Goal: Answer question/provide support

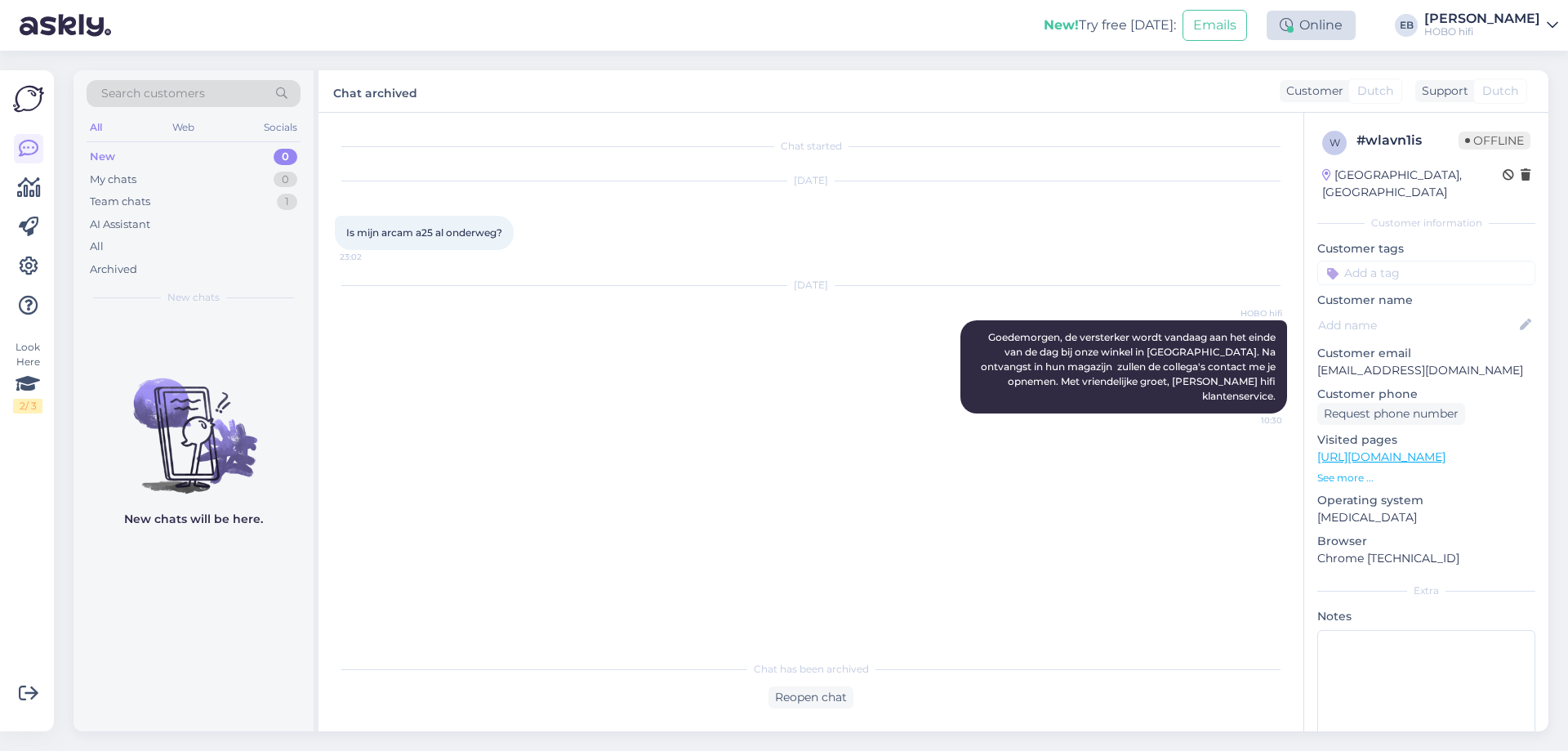
click at [1329, 20] on div "Online" at bounding box center [1311, 26] width 89 height 29
click at [1342, 91] on button "1 hour" at bounding box center [1319, 88] width 48 height 18
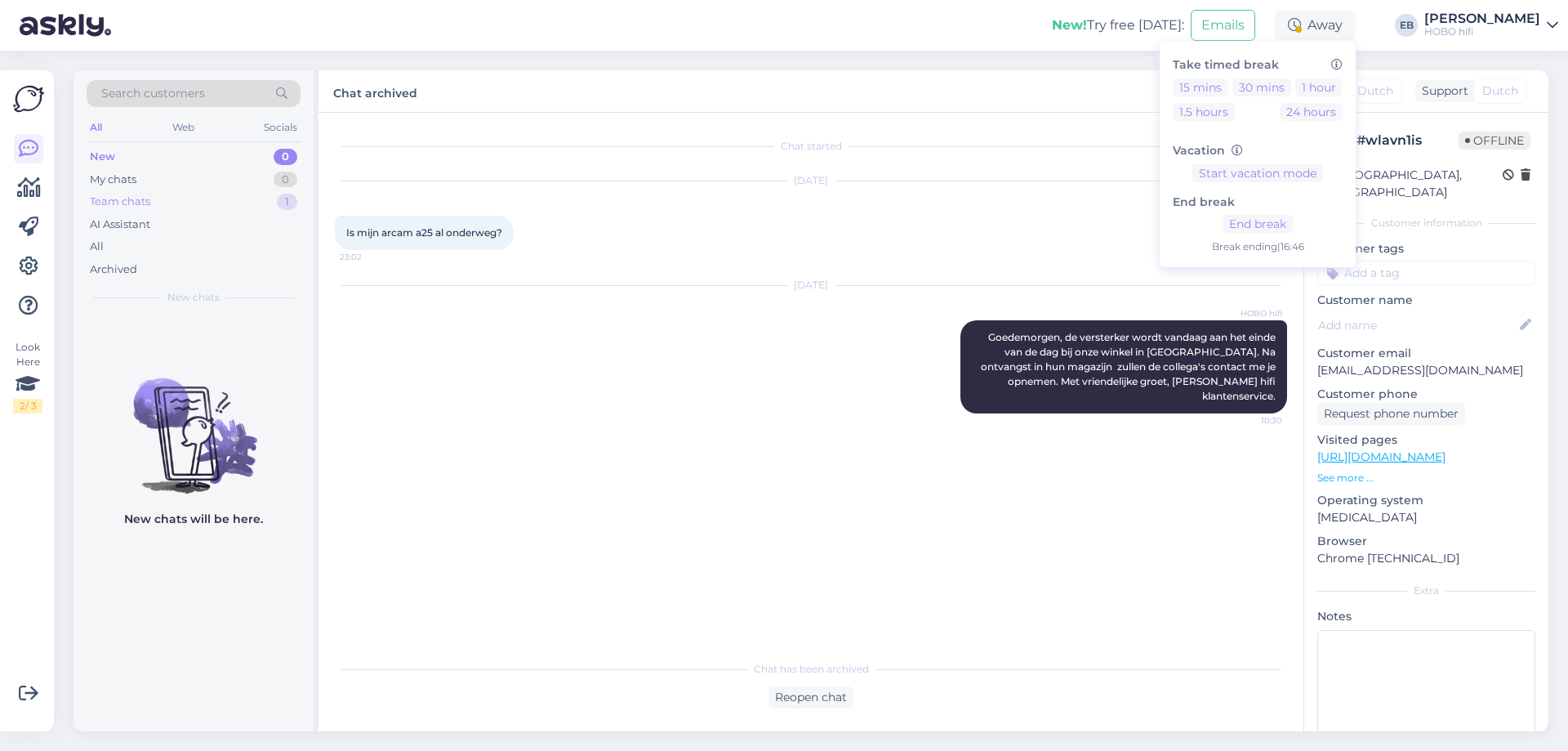
click at [247, 203] on div "Team chats 1" at bounding box center [194, 201] width 214 height 23
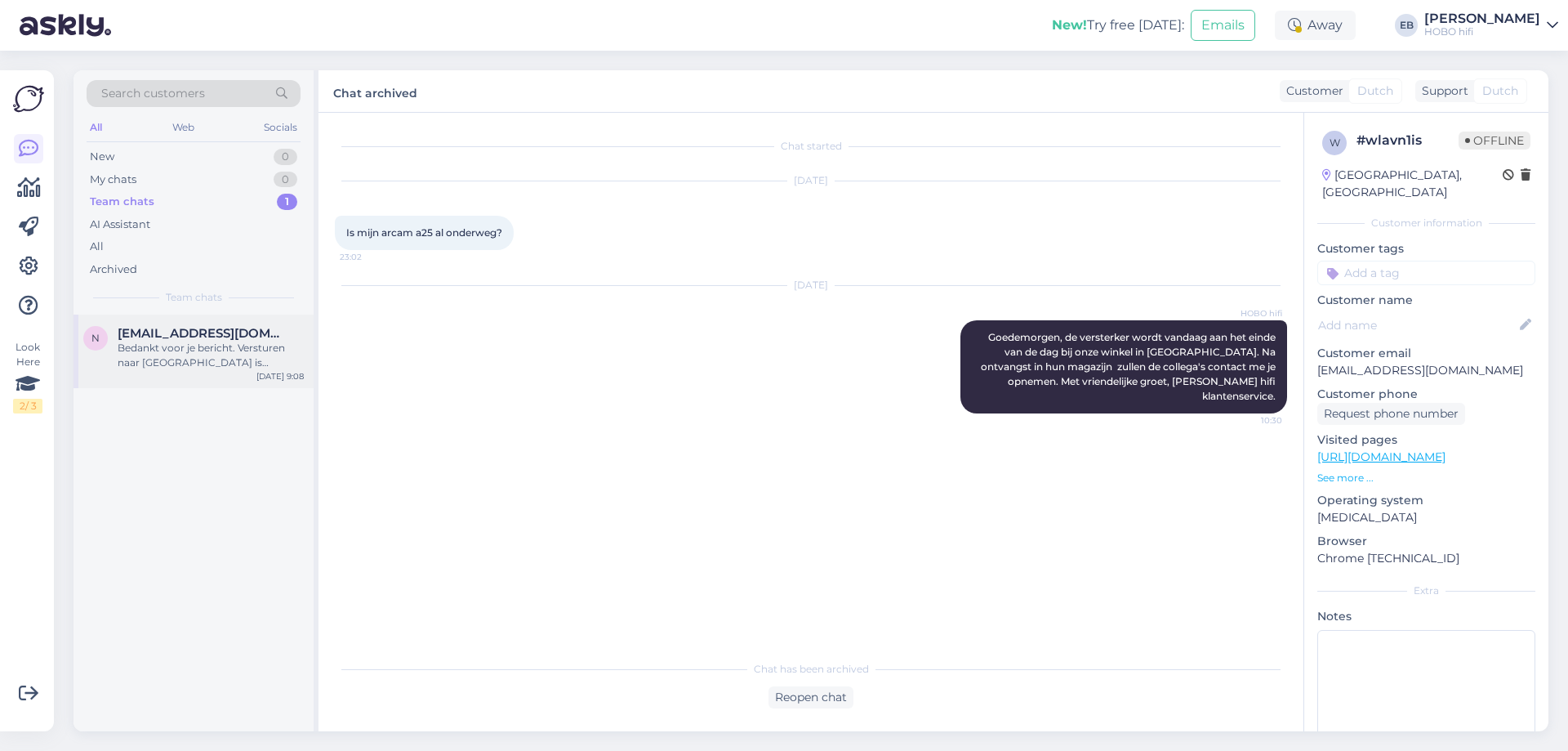
click at [271, 357] on div "Bedankt voor je bericht. Versturen naar Spanje is mogelijk. Het gewicht bepaalt…" at bounding box center [210, 355] width 186 height 29
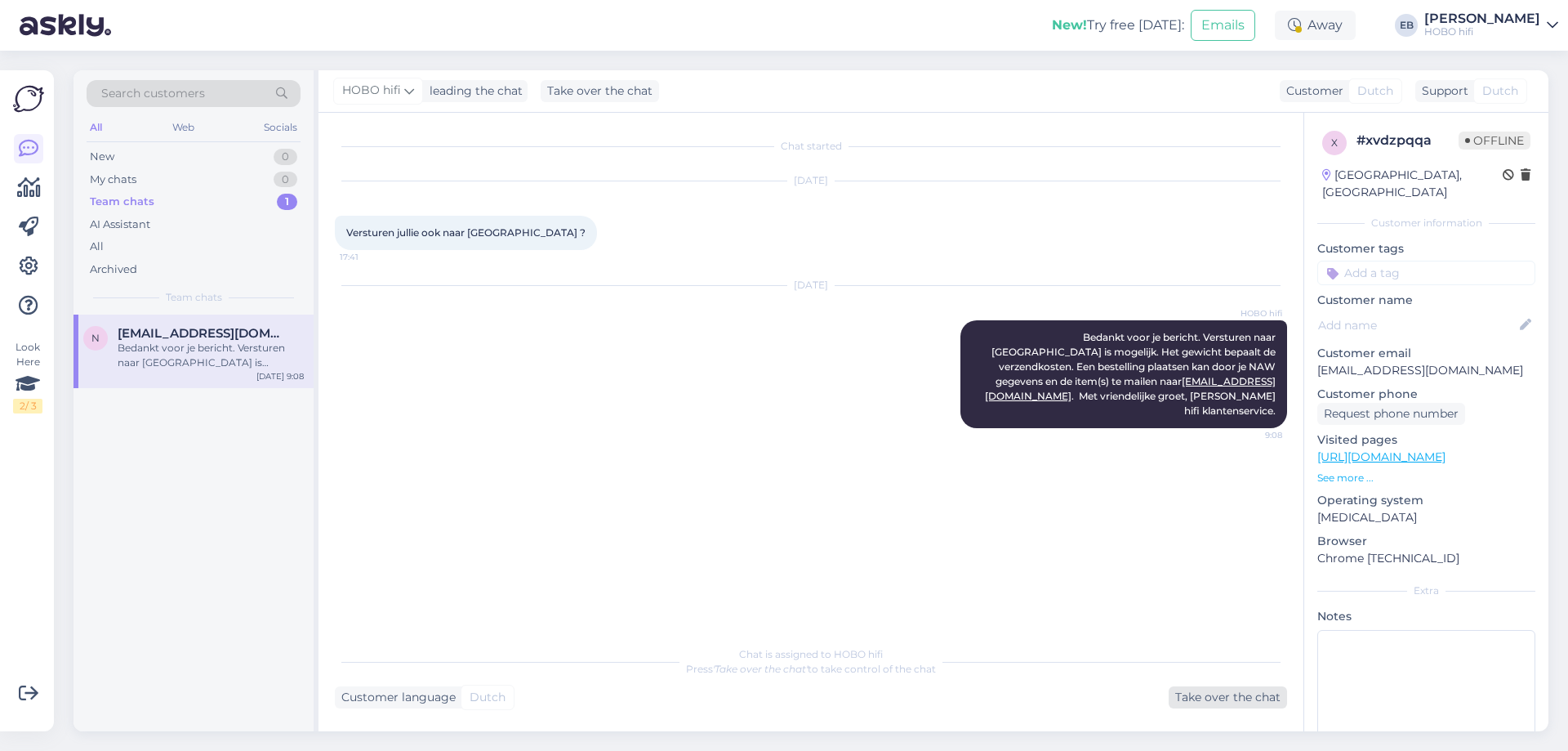
click at [1199, 693] on div "Take over the chat" at bounding box center [1227, 697] width 118 height 22
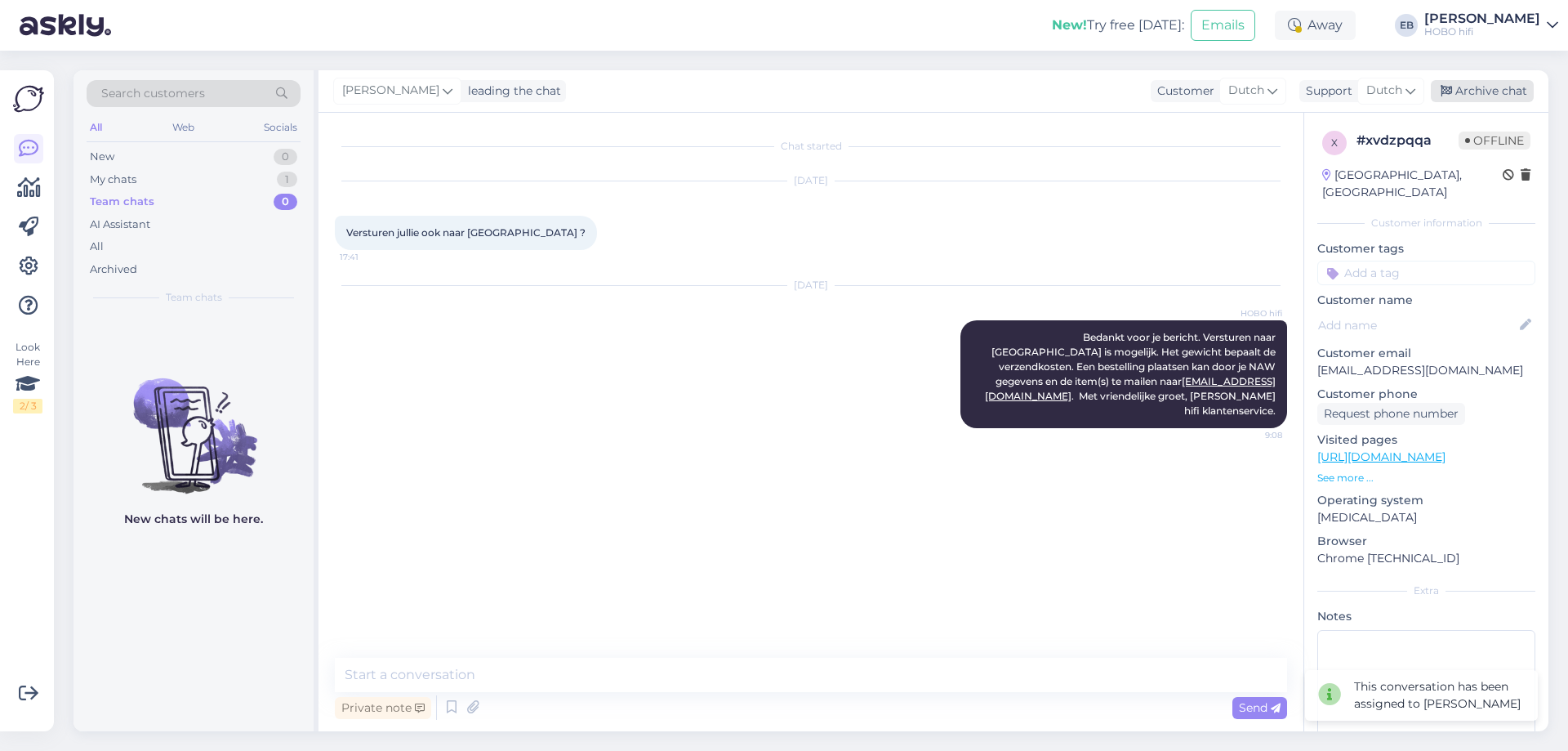
click at [1489, 90] on div "Archive chat" at bounding box center [1482, 91] width 103 height 22
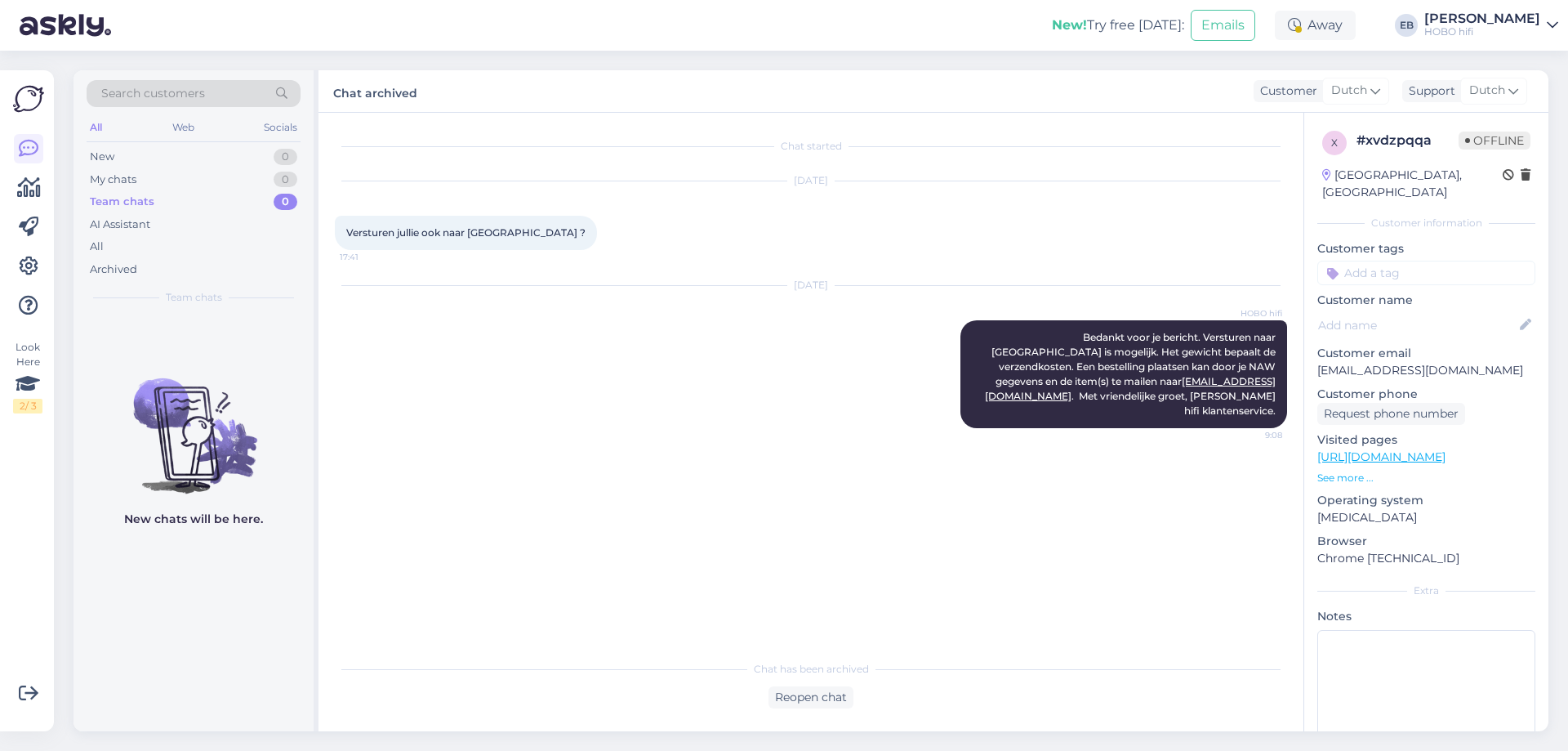
click at [1002, 169] on div "Sep 22 2025 Versturen jullie ook naar Spanje ? 17:41" at bounding box center [811, 215] width 952 height 104
click at [1130, 279] on div "Sep 23 2025" at bounding box center [811, 285] width 952 height 15
click at [852, 174] on div "Sep 22 2025" at bounding box center [811, 180] width 952 height 15
click at [1356, 30] on div "Away" at bounding box center [1314, 26] width 81 height 29
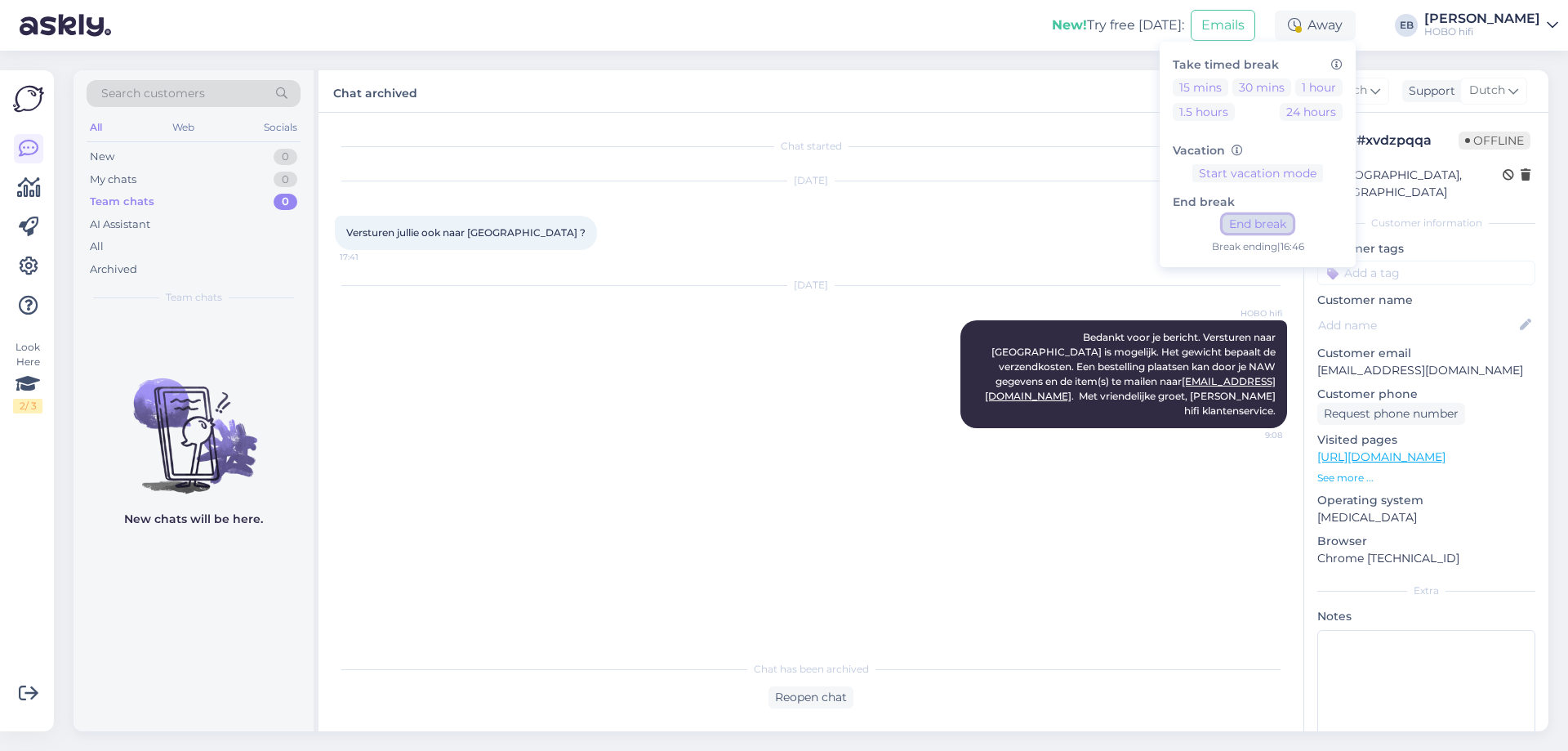
click at [1292, 225] on button "End break" at bounding box center [1257, 224] width 70 height 18
click at [832, 163] on div "Sep 22 2025 Versturen jullie ook naar Spanje ? 17:41" at bounding box center [811, 215] width 952 height 104
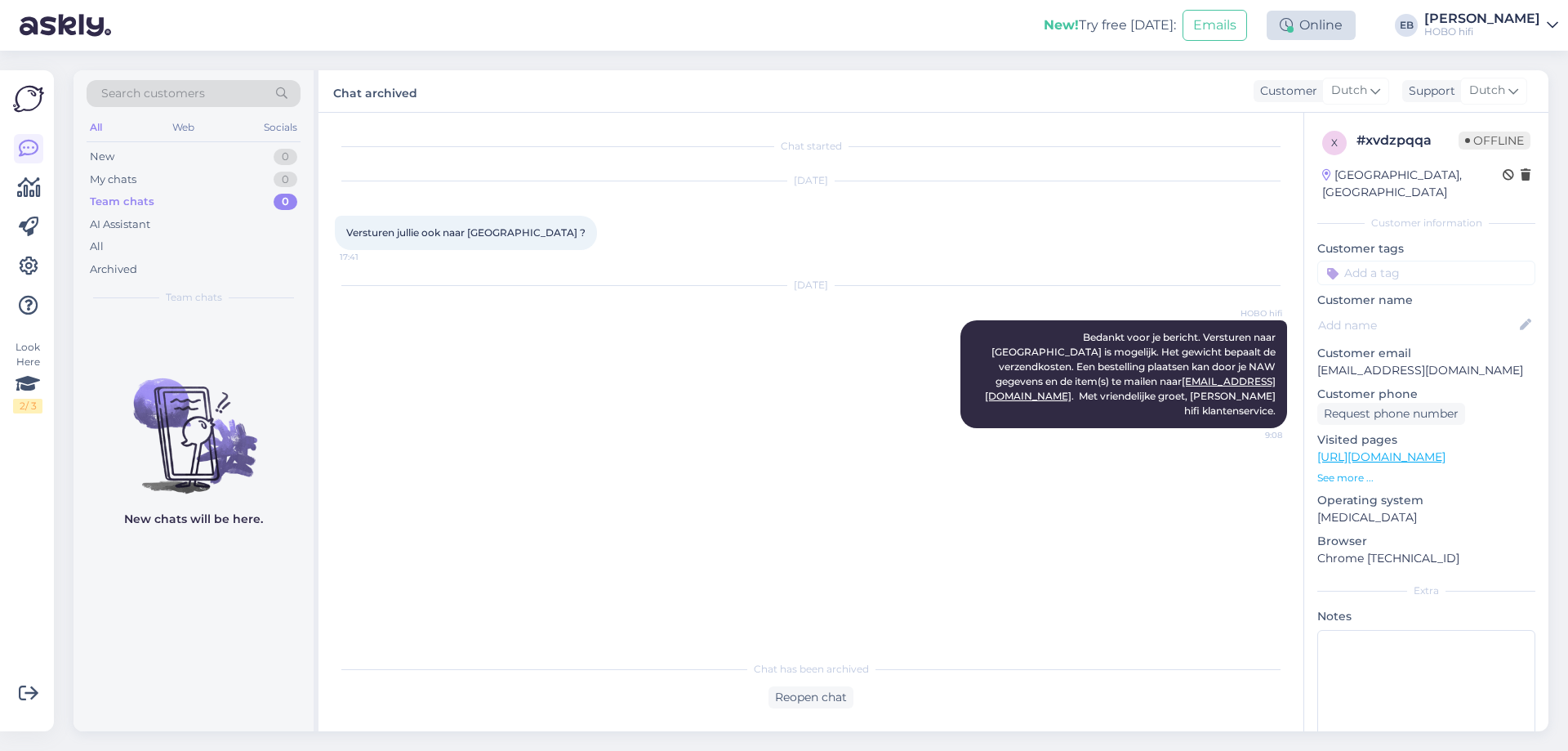
click at [1356, 25] on div "Online" at bounding box center [1311, 26] width 89 height 29
click at [1342, 93] on button "1 hour" at bounding box center [1319, 88] width 48 height 18
